Goal: Task Accomplishment & Management: Complete application form

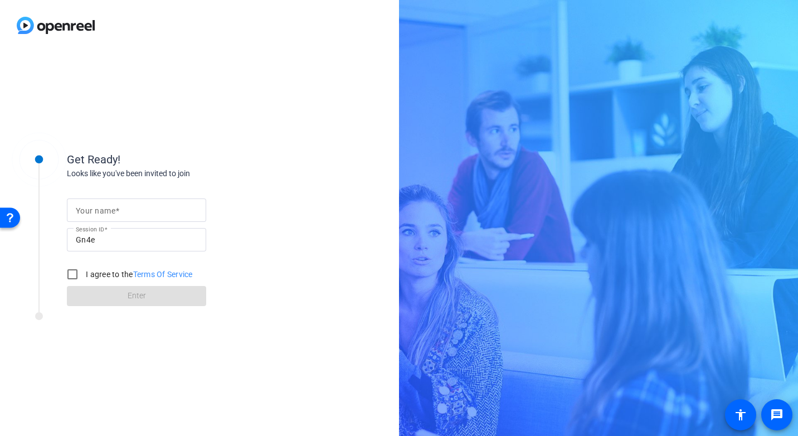
click at [108, 218] on div at bounding box center [137, 209] width 122 height 23
click at [94, 215] on div "Your name" at bounding box center [137, 209] width 122 height 23
click at [71, 275] on input "I agree to the Terms Of Service" at bounding box center [72, 274] width 22 height 22
checkbox input "true"
click at [116, 209] on label "Your name" at bounding box center [97, 210] width 43 height 9
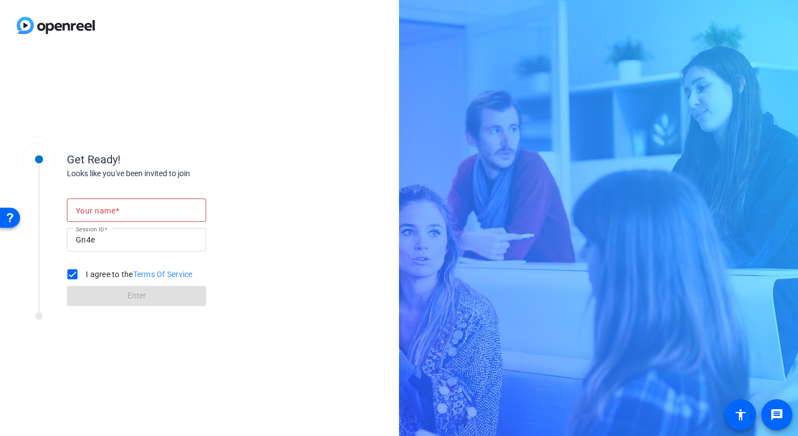
click at [116, 209] on input "Your name" at bounding box center [137, 209] width 122 height 13
type input "j"
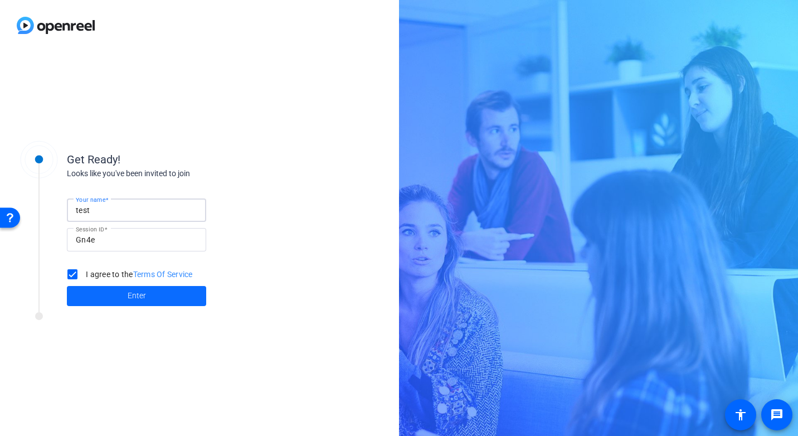
type input "test"
click at [114, 298] on span at bounding box center [136, 296] width 139 height 27
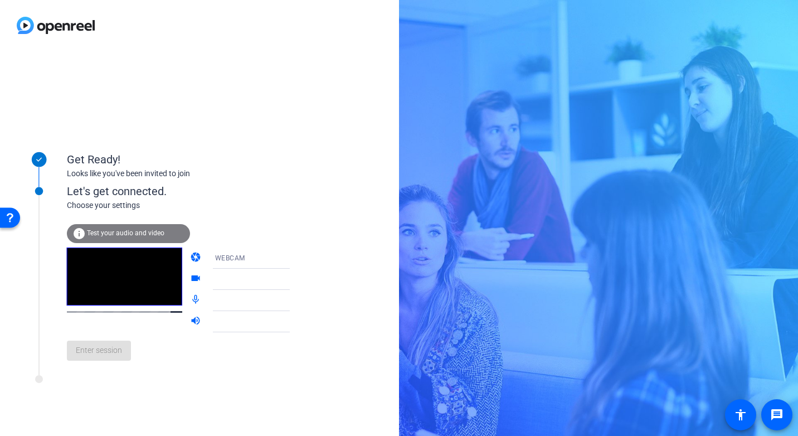
click at [215, 261] on span "WEBCAM" at bounding box center [230, 258] width 30 height 8
click at [209, 261] on div at bounding box center [399, 218] width 798 height 436
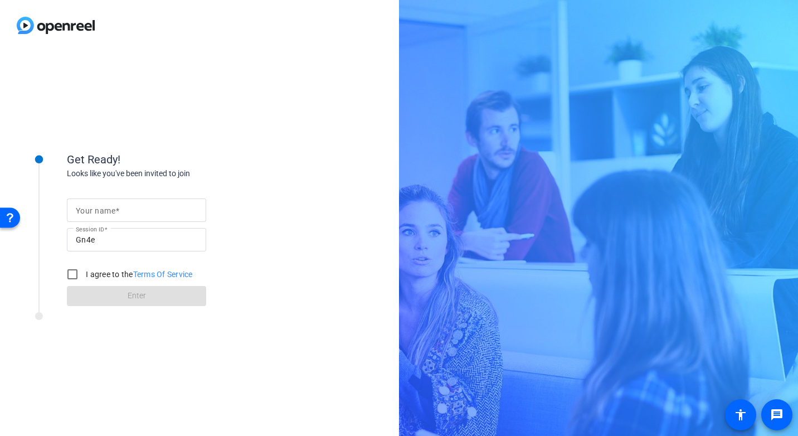
click at [118, 210] on span at bounding box center [117, 210] width 4 height 9
click at [118, 210] on input "Your name" at bounding box center [137, 209] width 122 height 13
type input "[PERSON_NAME]"
click at [71, 276] on input "I agree to the Terms Of Service" at bounding box center [72, 274] width 22 height 22
checkbox input "true"
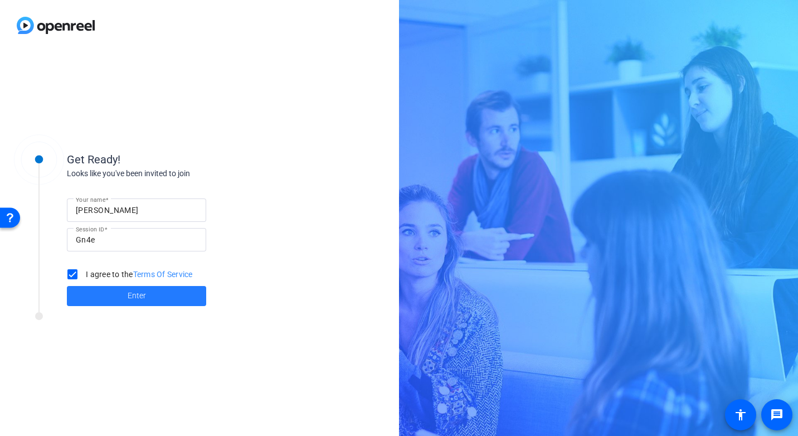
click at [144, 302] on span at bounding box center [136, 296] width 139 height 27
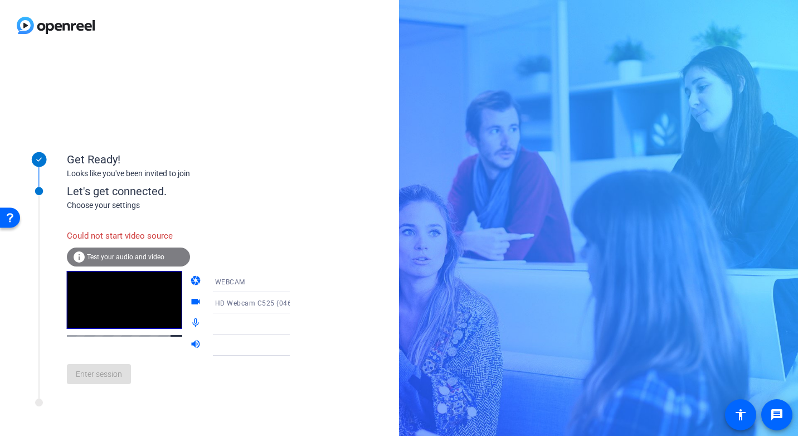
click at [294, 285] on icon at bounding box center [300, 281] width 13 height 13
click at [275, 285] on div at bounding box center [399, 218] width 798 height 436
click at [139, 258] on span "Test your audio and video" at bounding box center [125, 257] width 77 height 8
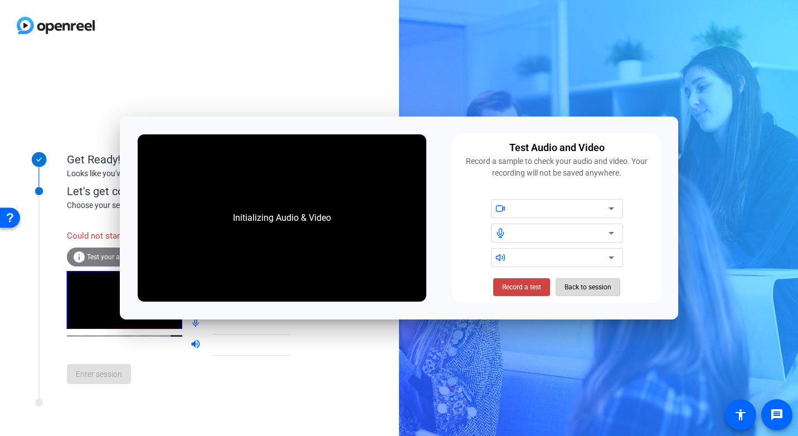
click at [581, 293] on span "Back to session" at bounding box center [588, 286] width 47 height 21
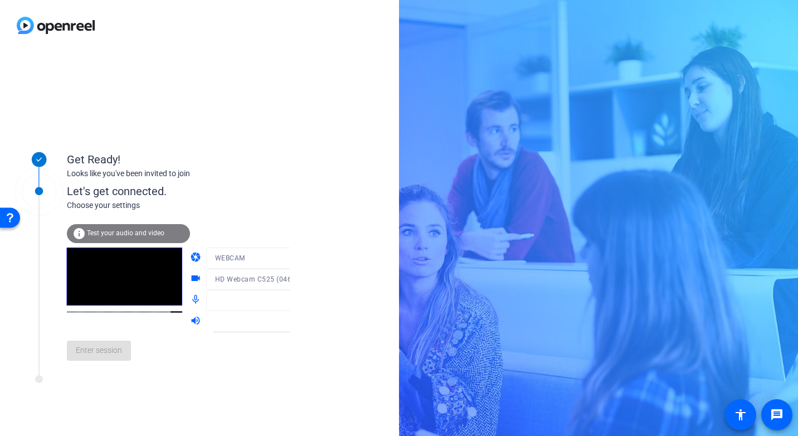
click at [126, 278] on video at bounding box center [124, 276] width 115 height 58
click at [103, 346] on div "Enter session" at bounding box center [190, 350] width 246 height 37
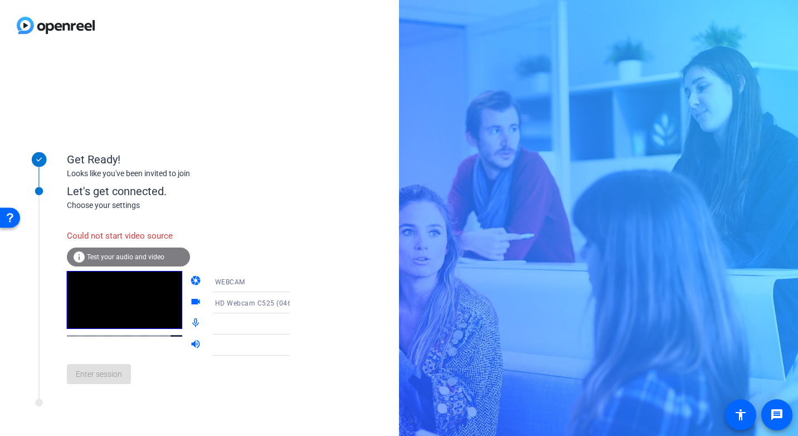
click at [217, 185] on div "Get Ready! Looks like you've been invited to join" at bounding box center [150, 160] width 279 height 56
